Goal: Task Accomplishment & Management: Use online tool/utility

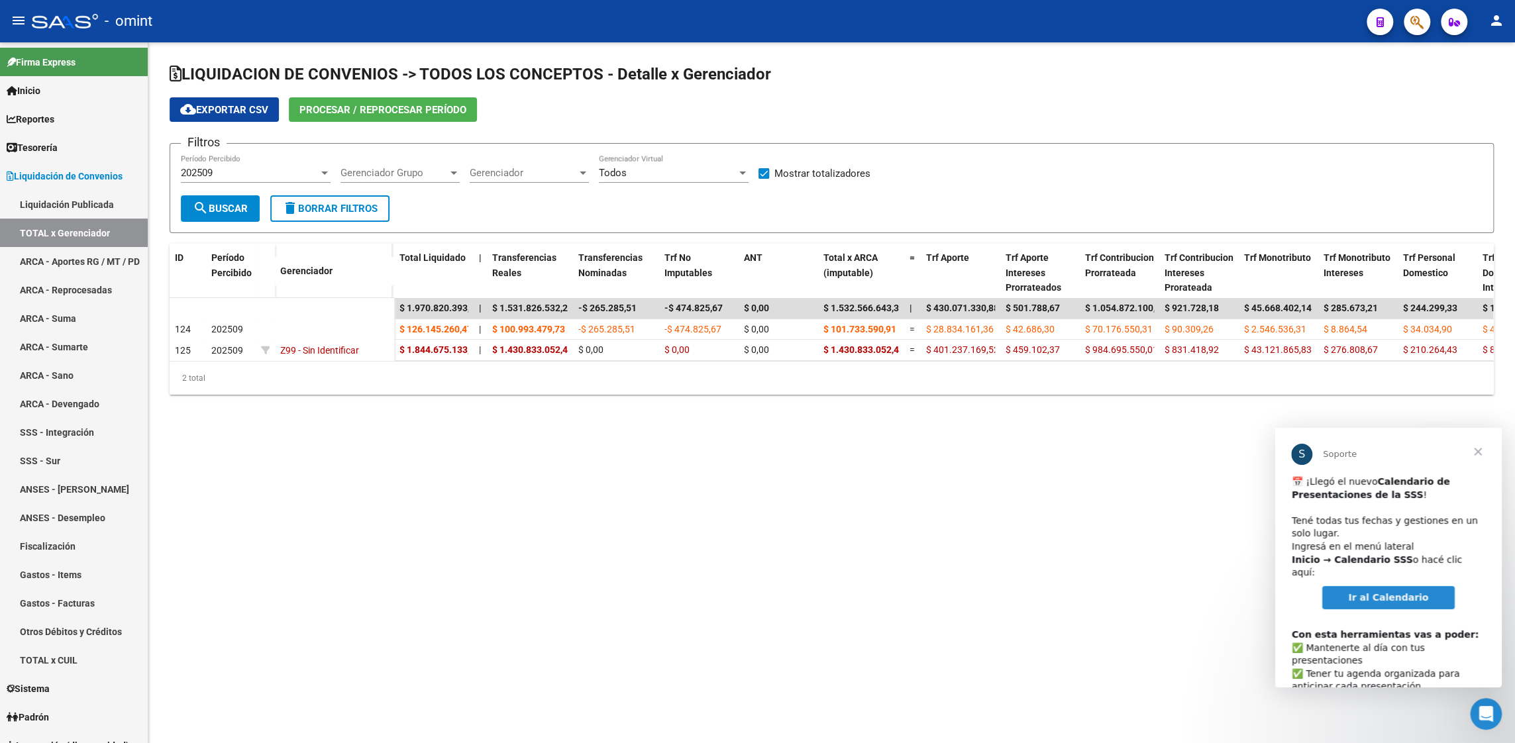
click at [1226, 484] on mat-sidenav-content "LIQUIDACION DE CONVENIOS -> TODOS LOS CONCEPTOS - Detalle x Gerenciador cloud_d…" at bounding box center [831, 392] width 1367 height 701
click at [1481, 453] on span "Cerrar" at bounding box center [1478, 452] width 48 height 48
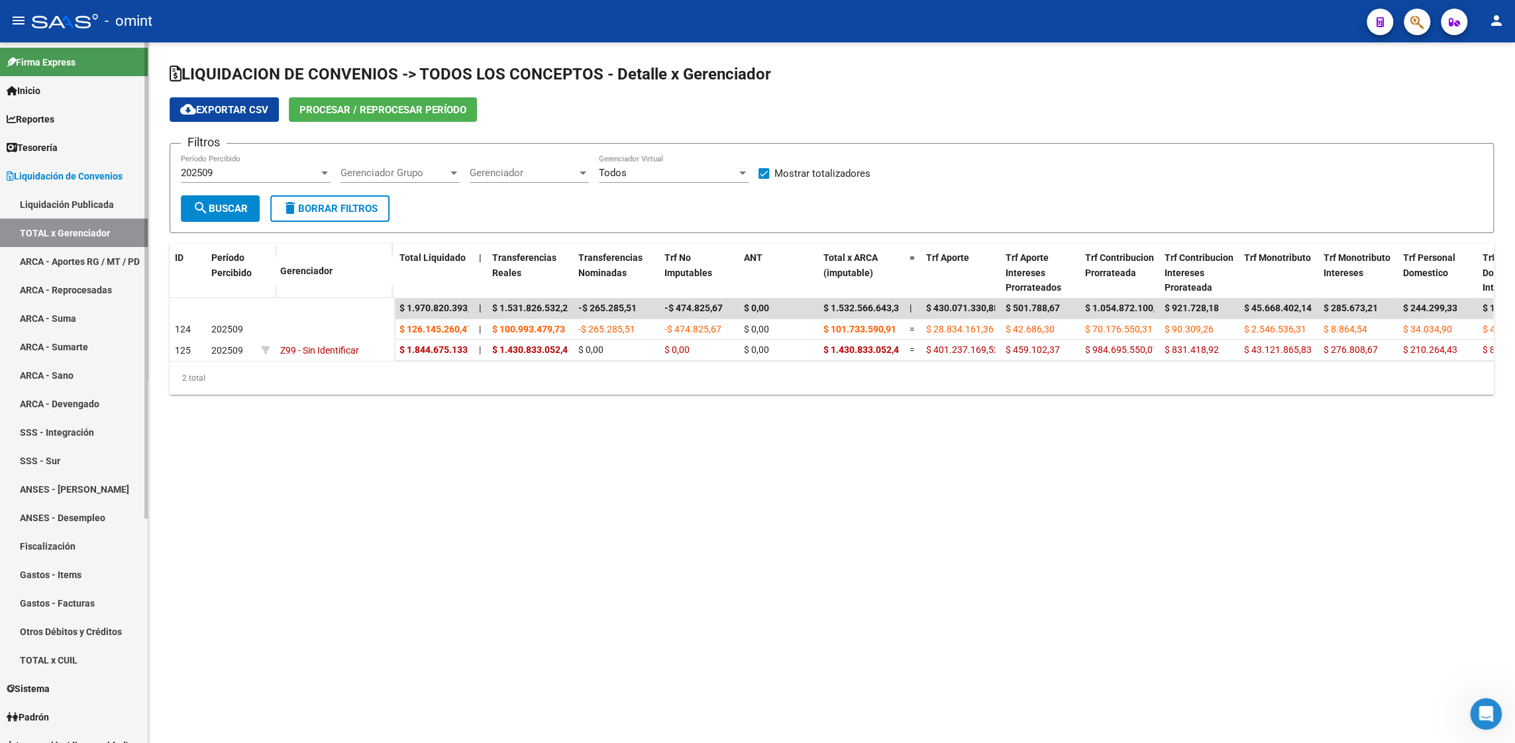
click at [48, 119] on span "Reportes" at bounding box center [31, 119] width 48 height 15
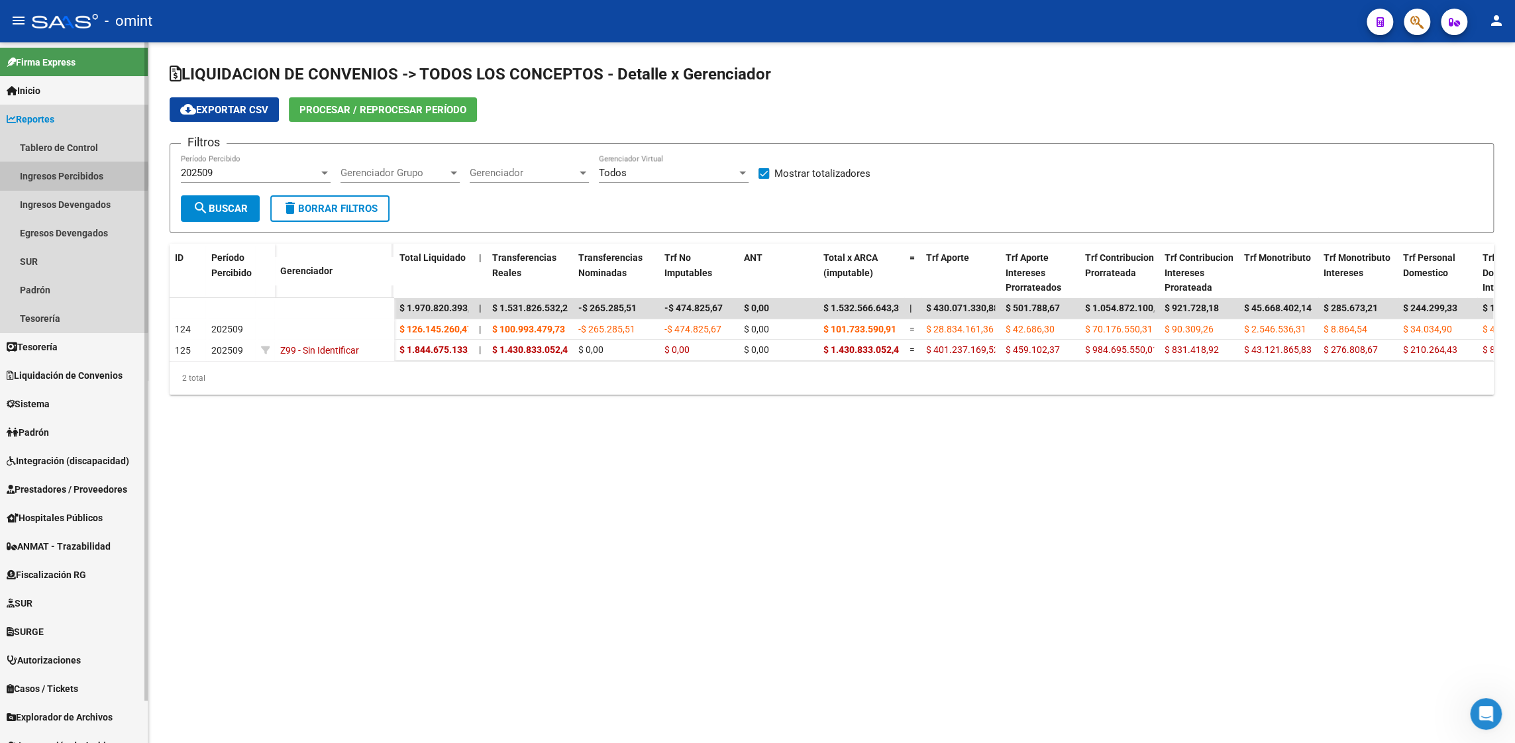
click at [67, 176] on link "Ingresos Percibidos" at bounding box center [74, 176] width 148 height 28
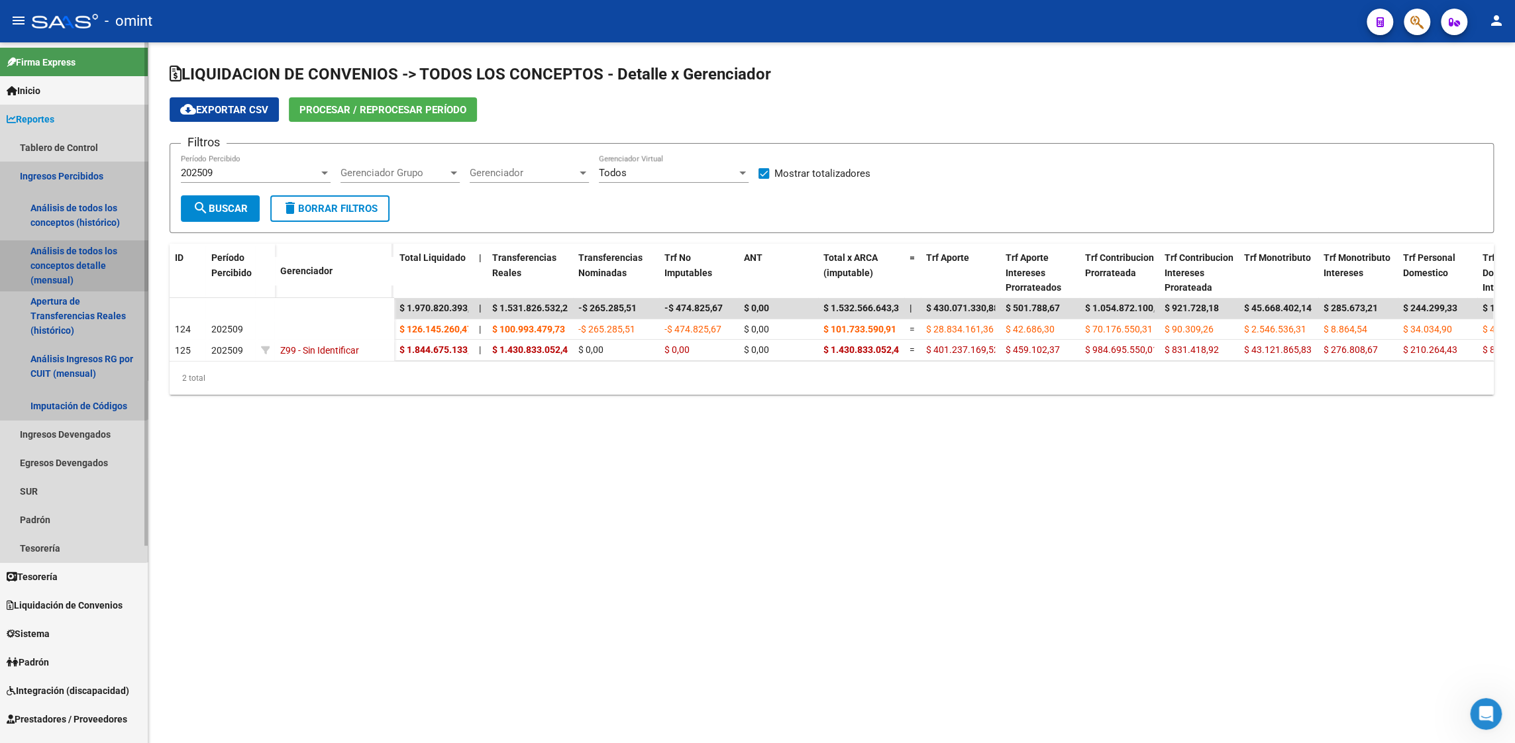
click at [70, 262] on link "Análisis de todos los conceptos detalle (mensual)" at bounding box center [74, 266] width 148 height 50
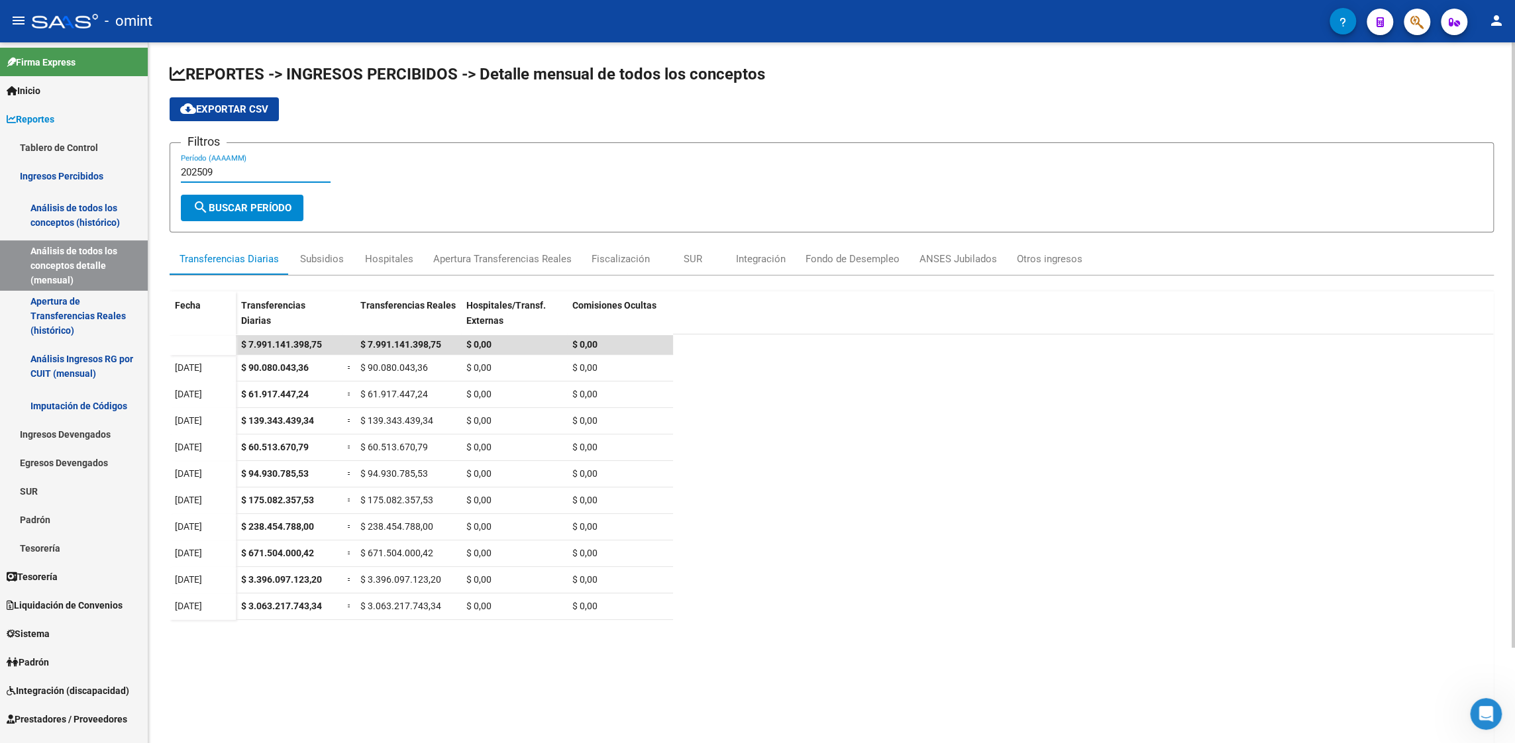
click at [258, 177] on input "202509" at bounding box center [256, 172] width 150 height 12
click at [81, 604] on span "Liquidación de Convenios" at bounding box center [65, 605] width 116 height 15
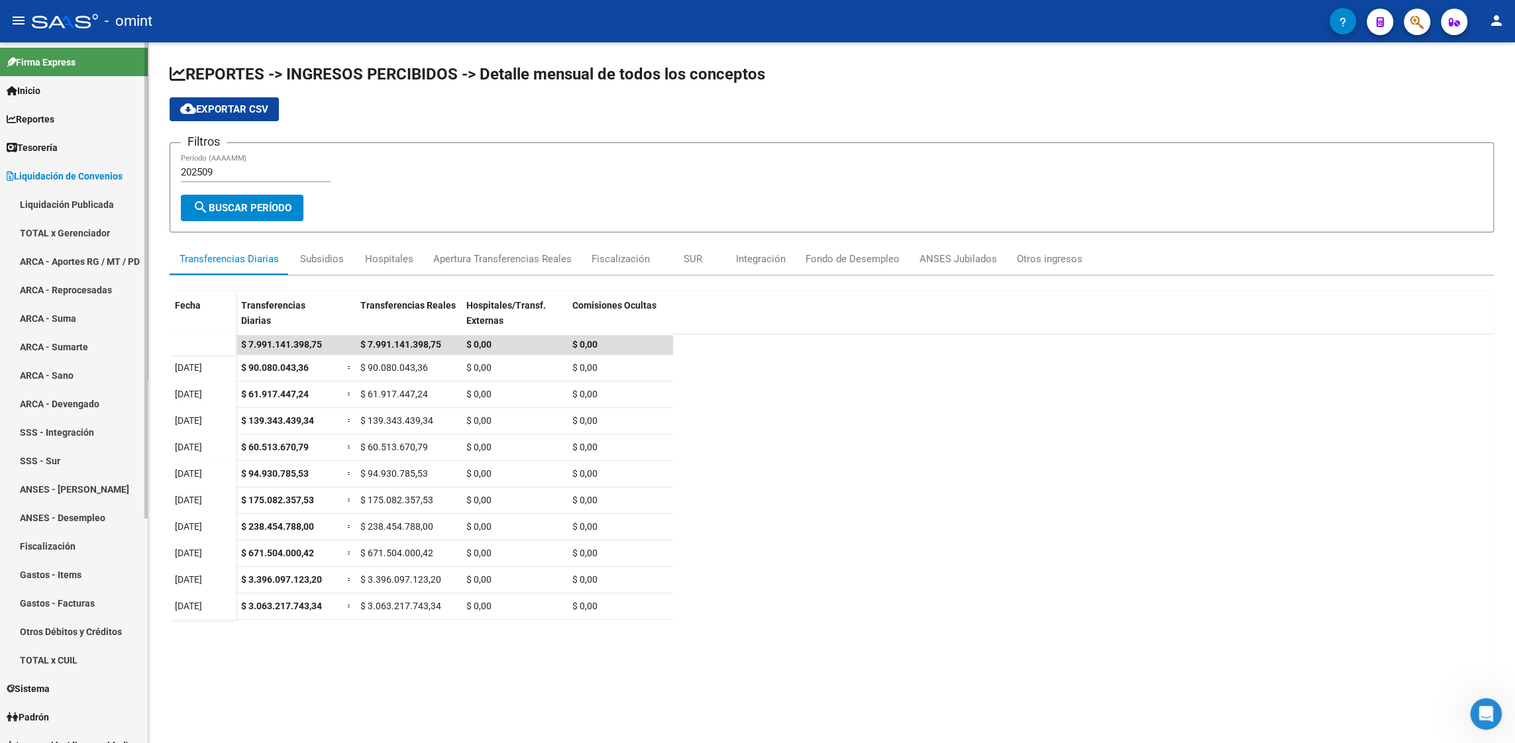
click at [66, 205] on link "Liquidación Publicada" at bounding box center [74, 204] width 148 height 28
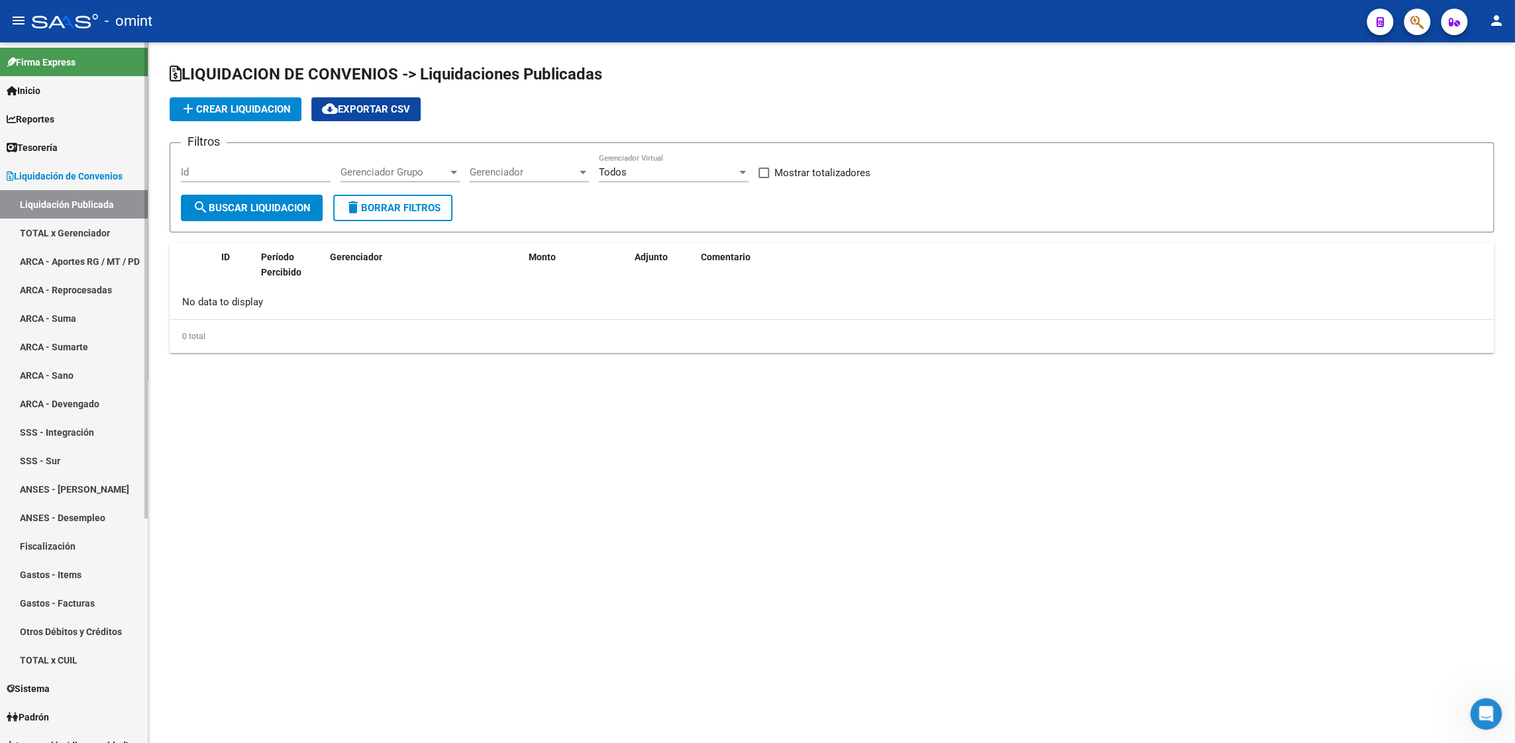
checkbox input "true"
click at [66, 229] on link "TOTAL x Gerenciador" at bounding box center [74, 233] width 148 height 28
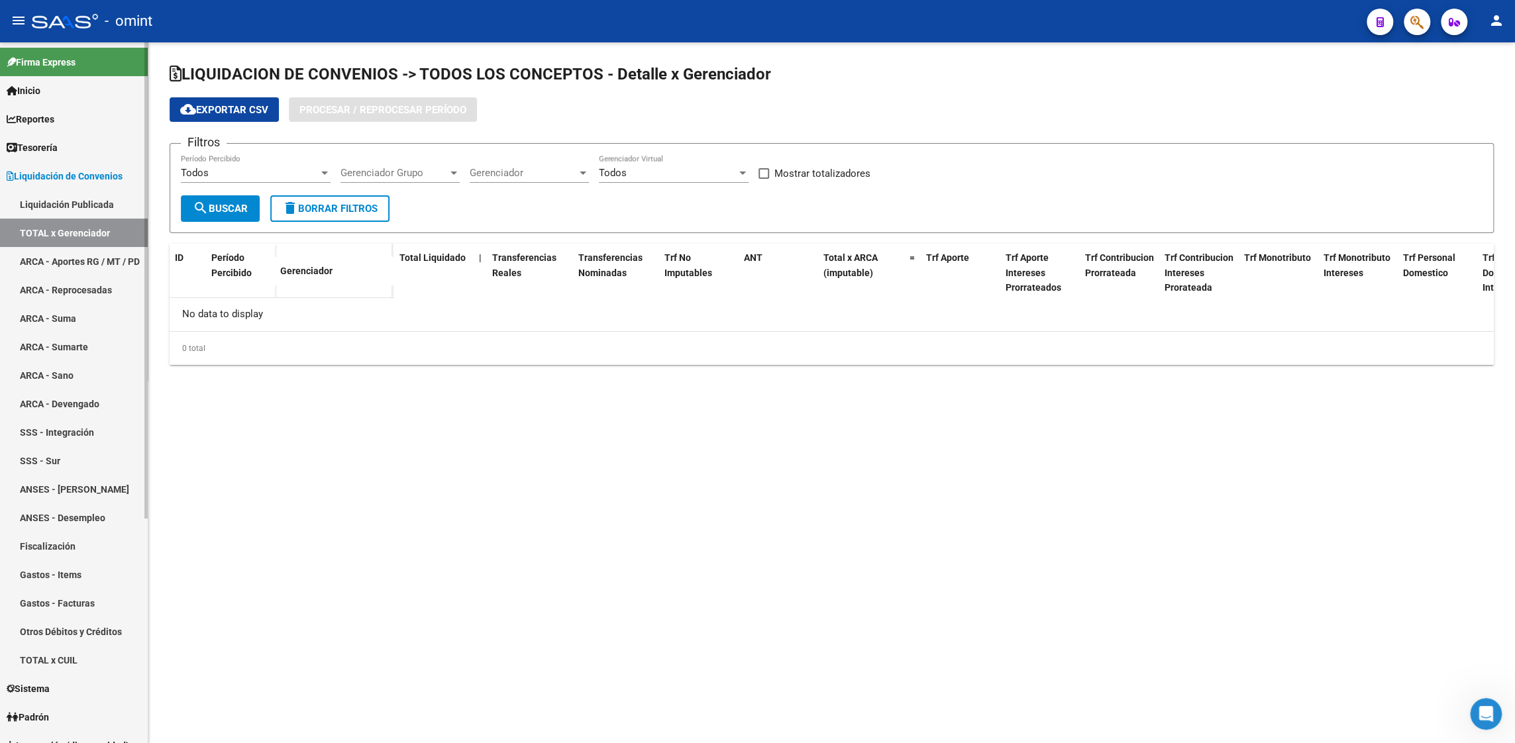
checkbox input "true"
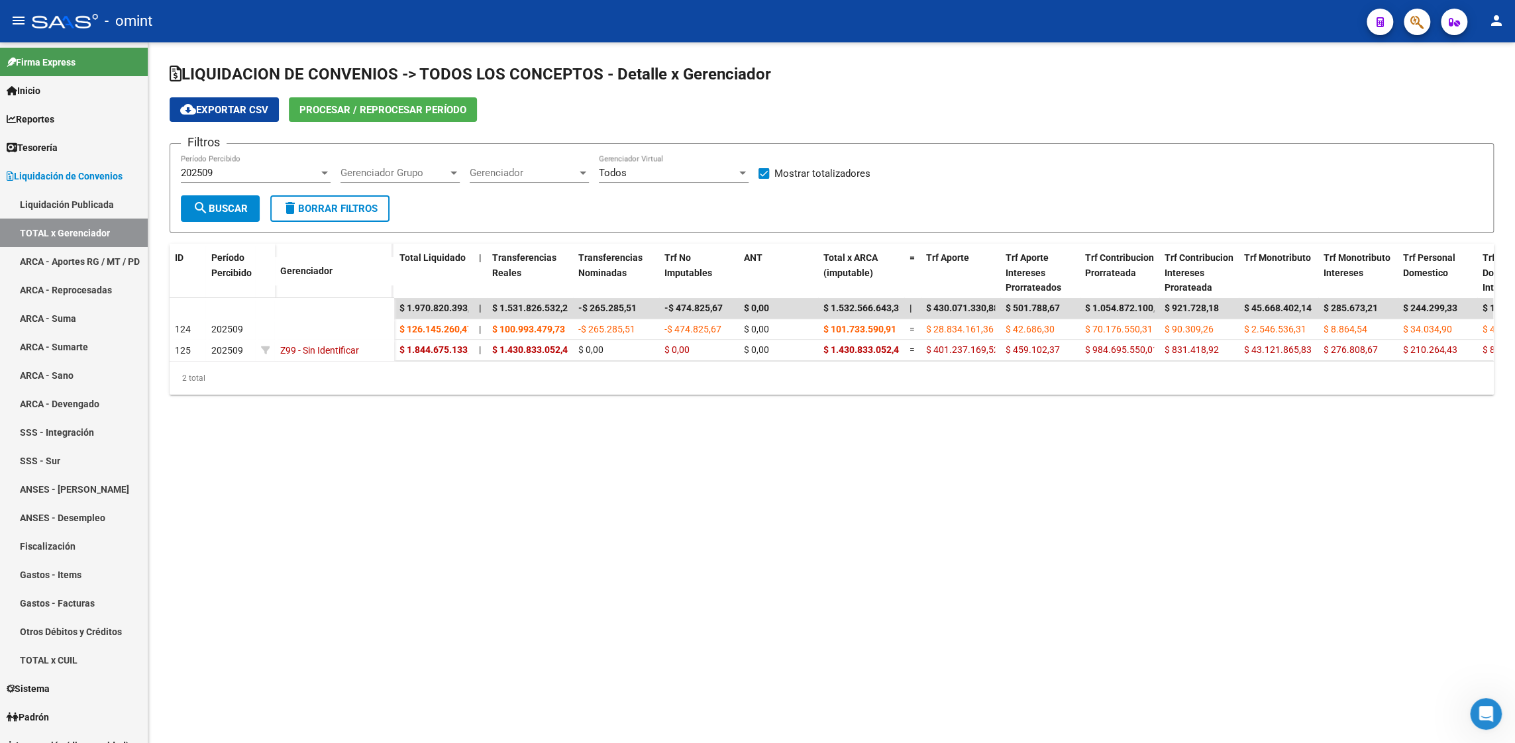
click at [409, 113] on span "Procesar / Reprocesar período" at bounding box center [382, 110] width 167 height 12
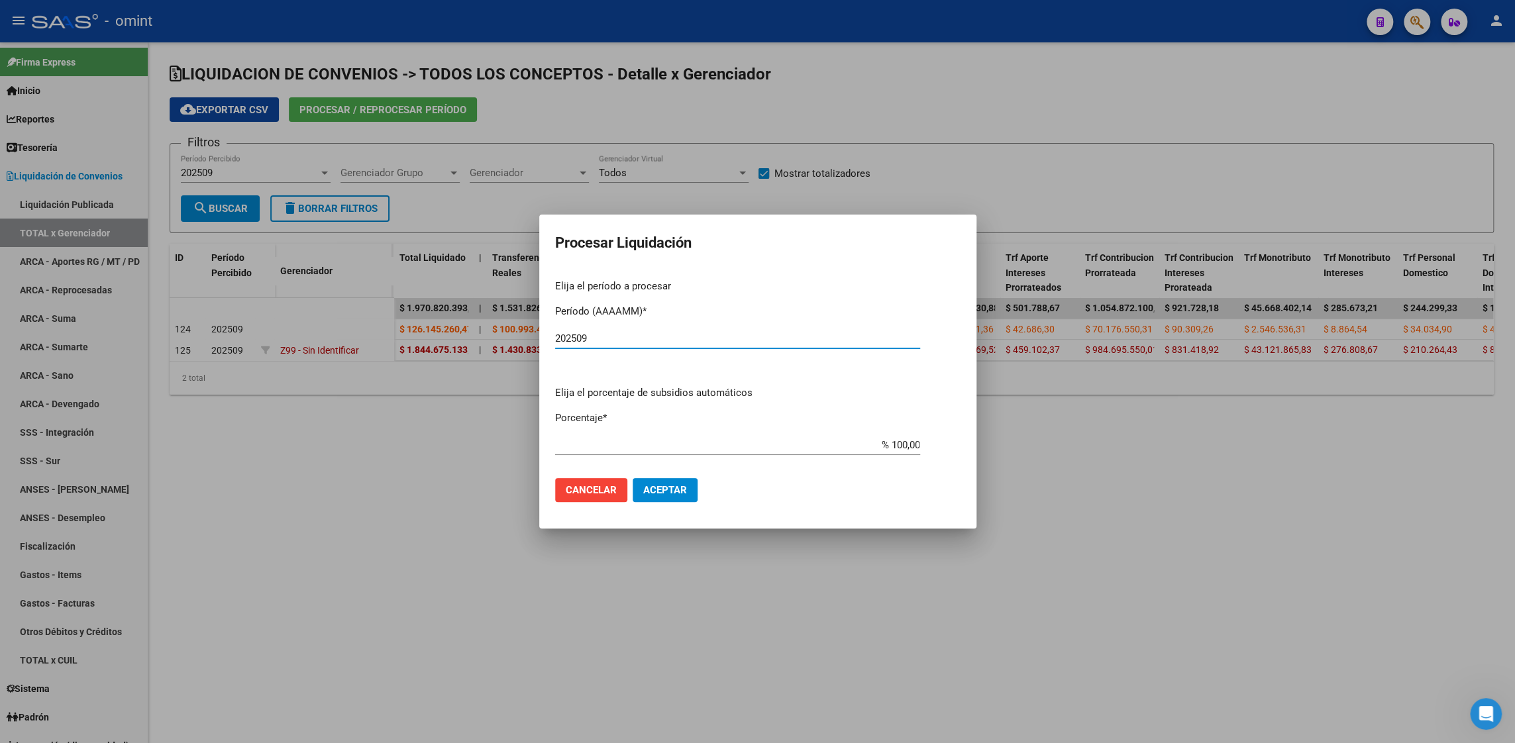
type input "202509"
click at [663, 487] on span "Aceptar" at bounding box center [665, 490] width 44 height 12
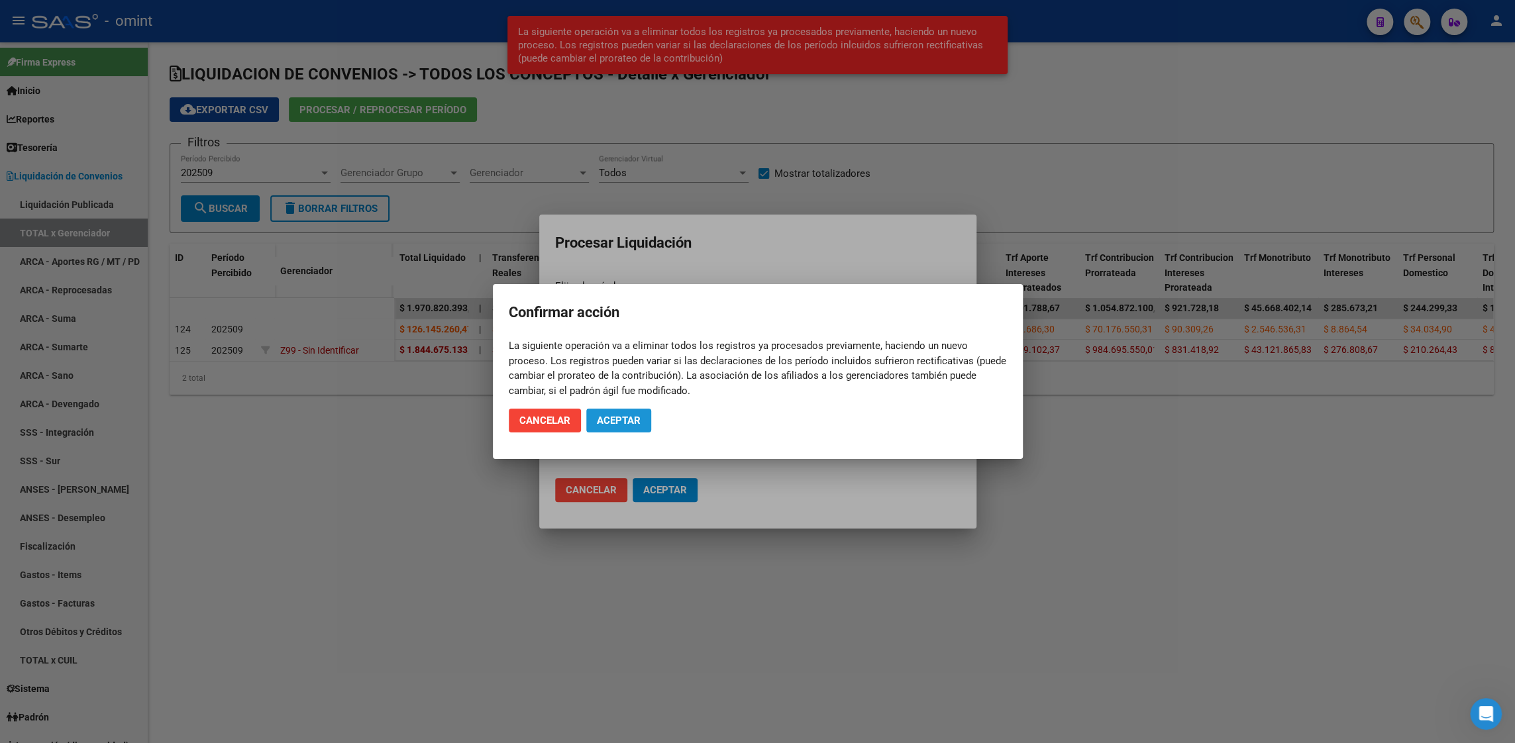
click at [621, 427] on button "Aceptar" at bounding box center [618, 421] width 65 height 24
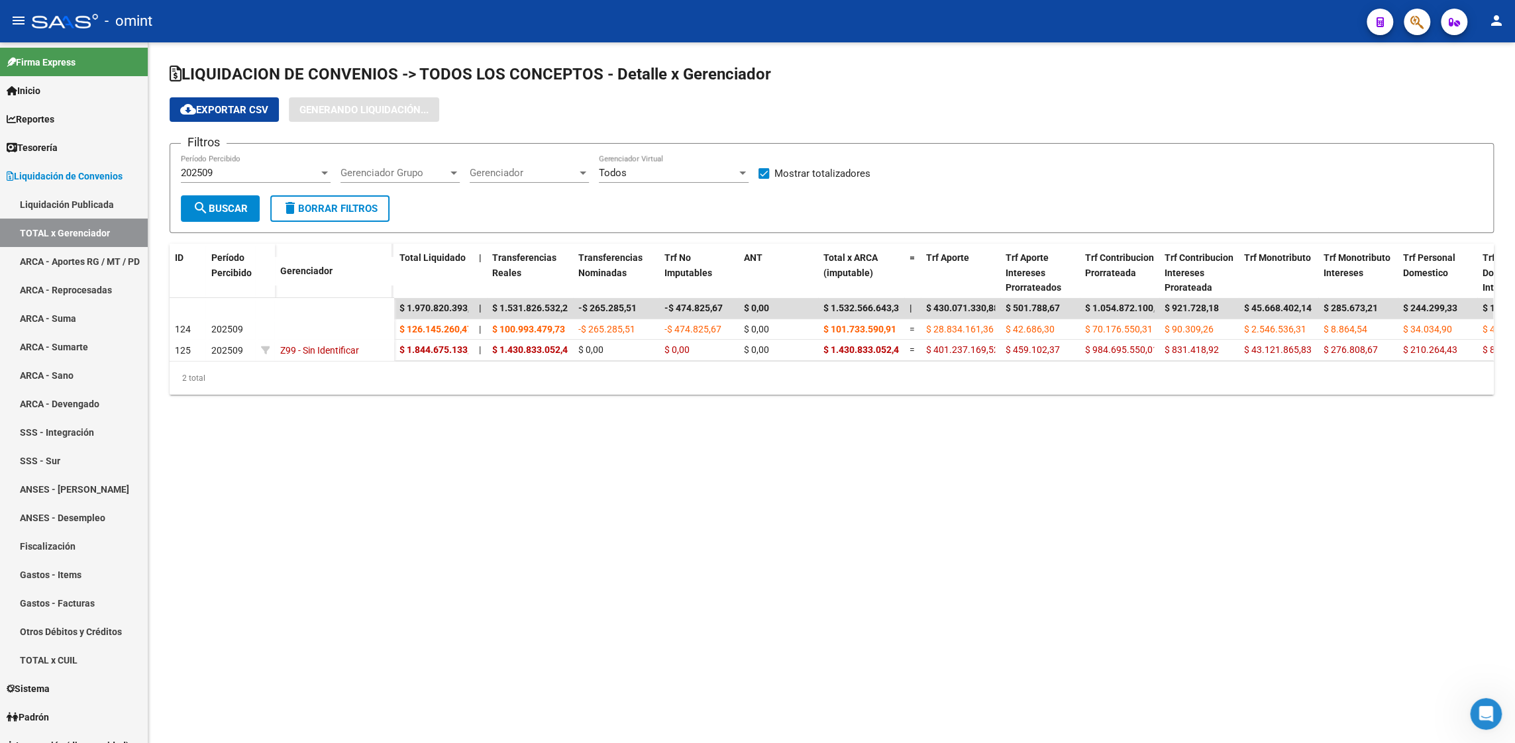
click at [376, 474] on mat-sidenav-content "LIQUIDACION DE CONVENIOS -> TODOS LOS CONCEPTOS - Detalle x Gerenciador cloud_d…" at bounding box center [831, 392] width 1367 height 701
